Goal: Information Seeking & Learning: Find specific fact

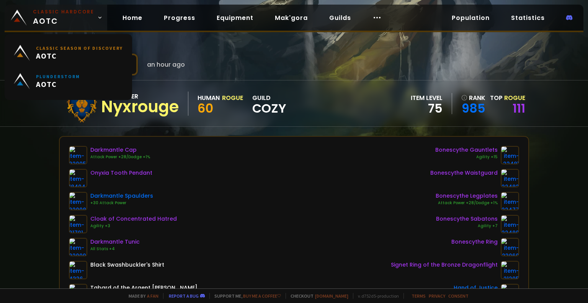
click at [37, 18] on span "Classic Hardcore AOTC" at bounding box center [63, 17] width 61 height 18
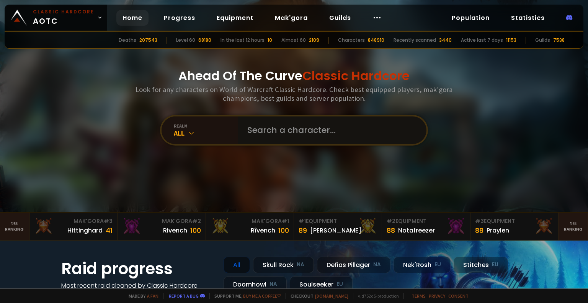
click at [243, 137] on input "text" at bounding box center [330, 130] width 175 height 28
type input "l"
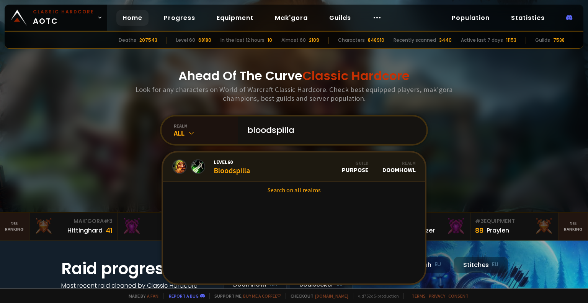
type input "bloodspilla"
click at [241, 173] on div "Level 60 Bloodspilla" at bounding box center [232, 167] width 36 height 16
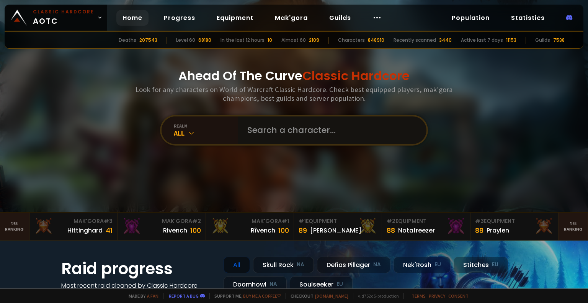
click at [303, 133] on input "text" at bounding box center [330, 130] width 175 height 28
type input "baldros"
click at [306, 135] on input "text" at bounding box center [330, 130] width 175 height 28
type input "advilhc"
click at [313, 134] on input "text" at bounding box center [330, 130] width 175 height 28
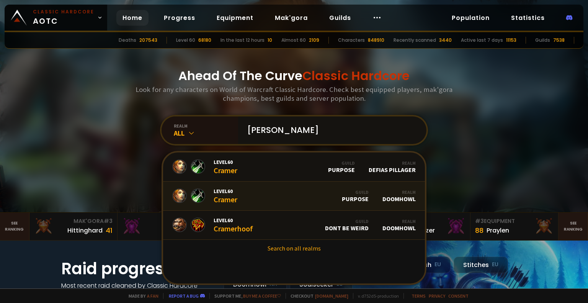
type input "[PERSON_NAME]"
click at [250, 202] on link "Level 60 [PERSON_NAME] Guild Purpose Realm Doomhowl" at bounding box center [294, 196] width 262 height 29
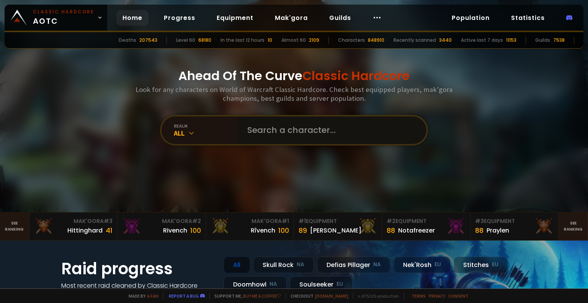
click at [312, 129] on input "text" at bounding box center [330, 130] width 175 height 28
type input "illson"
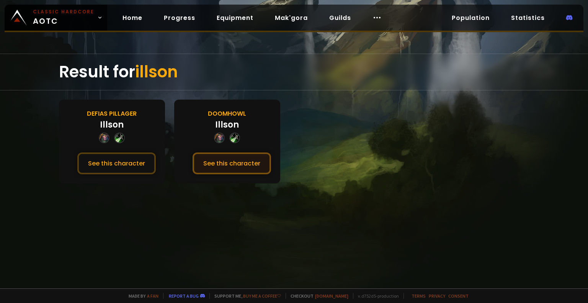
click at [236, 158] on button "See this character" at bounding box center [232, 163] width 79 height 22
